Goal: Task Accomplishment & Management: Complete application form

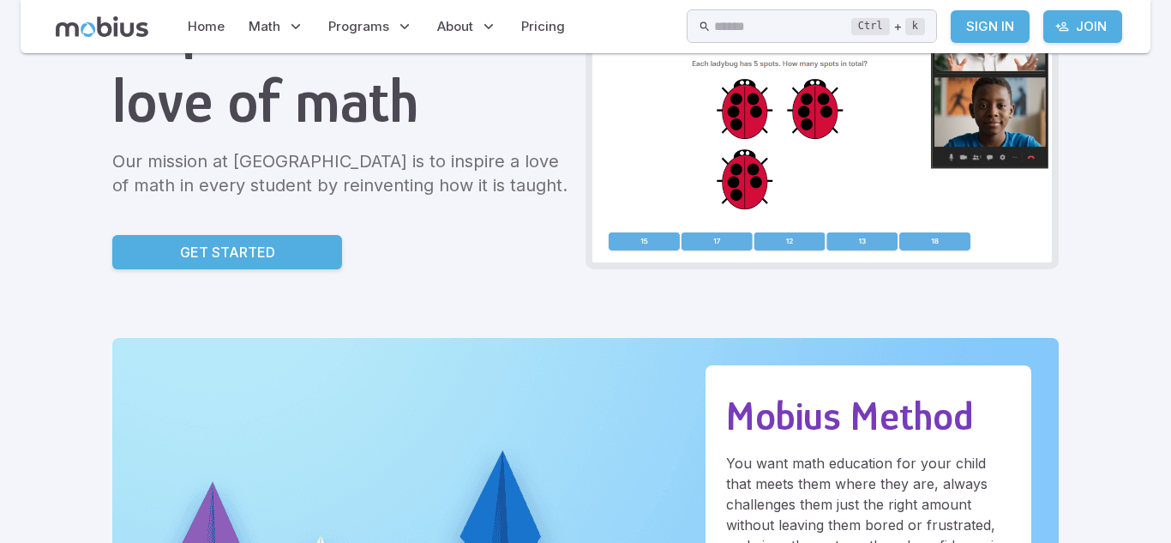
scroll to position [190, 0]
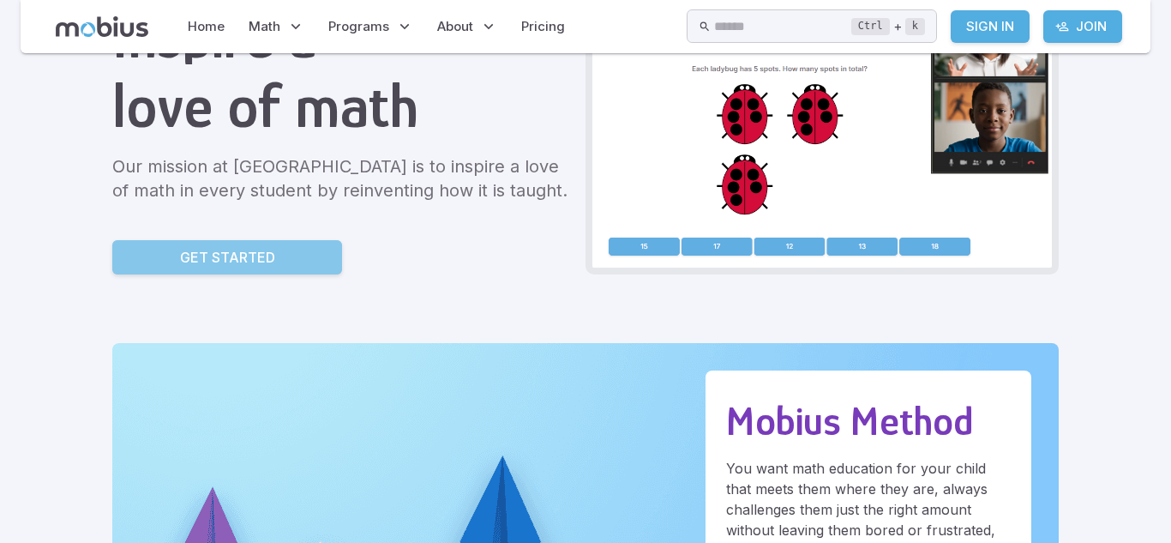
click at [285, 254] on link "Get Started" at bounding box center [227, 257] width 230 height 34
